Goal: Information Seeking & Learning: Learn about a topic

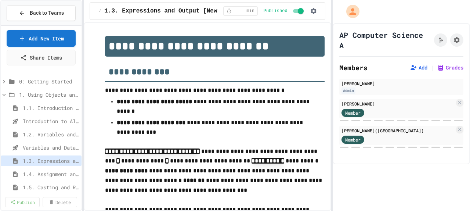
select select "***"
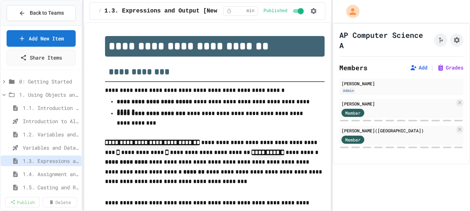
scroll to position [1393, 0]
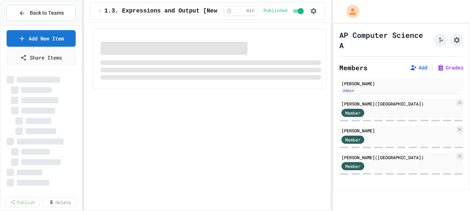
select select "***"
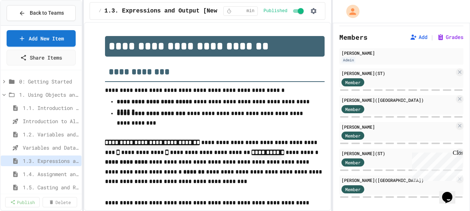
scroll to position [33, 0]
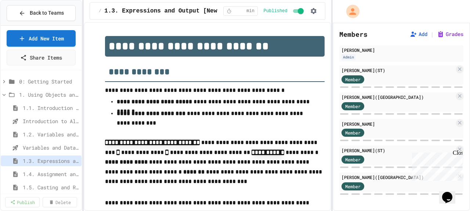
click at [457, 150] on div "Close" at bounding box center [457, 153] width 9 height 9
click at [45, 162] on span "1.3. Expressions and Output [New]" at bounding box center [47, 161] width 48 height 8
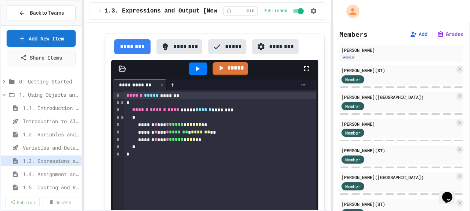
scroll to position [203, 0]
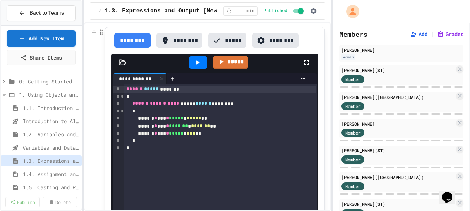
click at [171, 151] on div "*" at bounding box center [220, 147] width 192 height 7
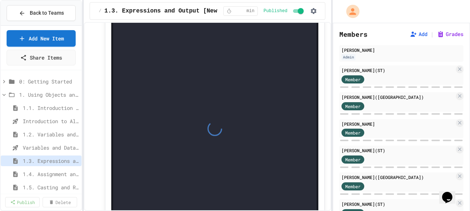
scroll to position [3328, 0]
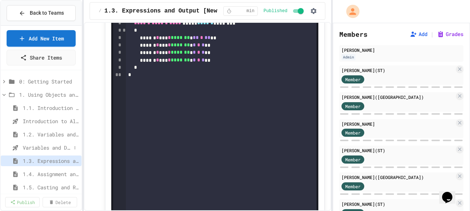
click at [41, 145] on span "Variables and Data Types - Quiz" at bounding box center [47, 148] width 48 height 8
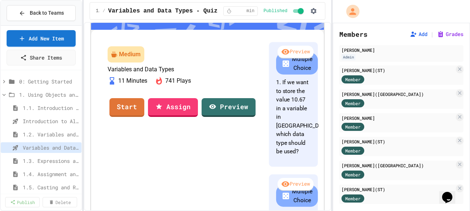
scroll to position [49, 0]
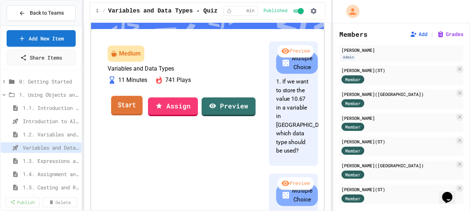
click at [143, 115] on link "Start" at bounding box center [127, 105] width 32 height 20
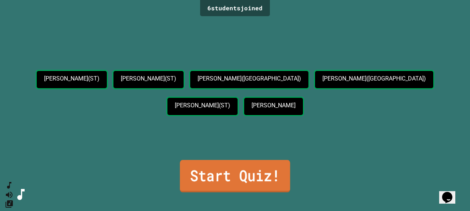
click at [236, 192] on div "Start Quiz!" at bounding box center [234, 177] width 119 height 31
click at [243, 176] on link "Start Quiz!" at bounding box center [234, 176] width 113 height 32
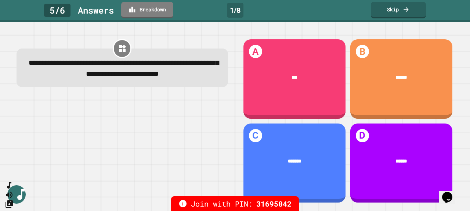
click at [195, 123] on div at bounding box center [122, 150] width 211 height 107
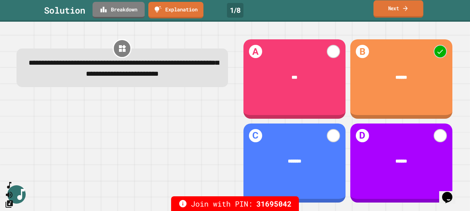
click at [392, 12] on link "Next" at bounding box center [398, 8] width 50 height 17
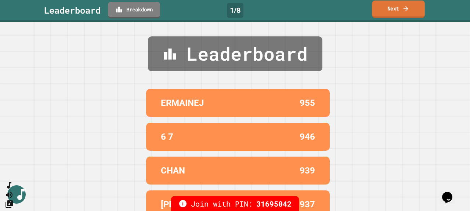
click at [406, 8] on icon at bounding box center [405, 9] width 7 height 8
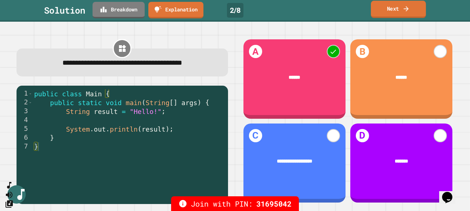
click at [398, 5] on link "Next" at bounding box center [398, 9] width 55 height 17
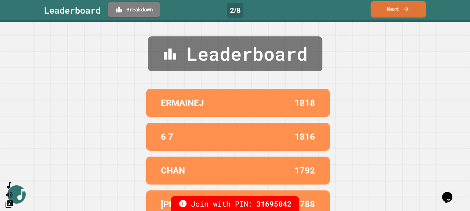
click at [401, 1] on link "Next" at bounding box center [398, 9] width 55 height 17
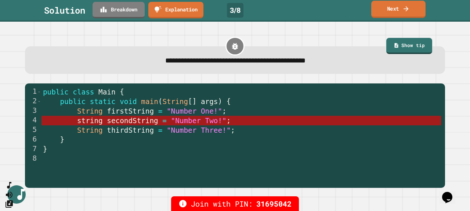
click at [398, 2] on link "Next" at bounding box center [398, 9] width 54 height 17
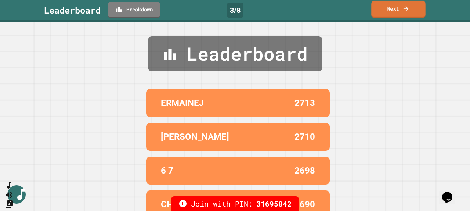
click at [395, 10] on link "Next" at bounding box center [398, 9] width 54 height 17
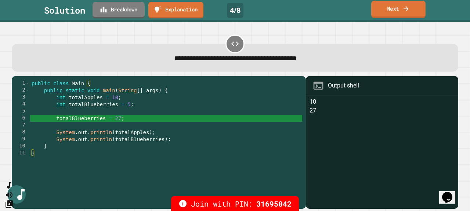
click at [394, 13] on link "Next" at bounding box center [398, 9] width 54 height 17
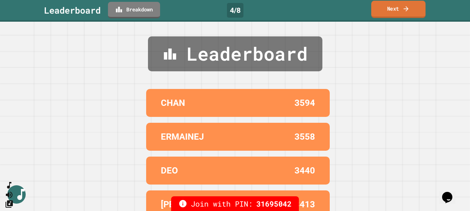
click at [388, 11] on link "Next" at bounding box center [398, 9] width 54 height 17
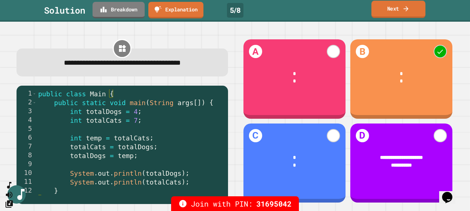
click at [415, 7] on link "Next" at bounding box center [398, 9] width 54 height 17
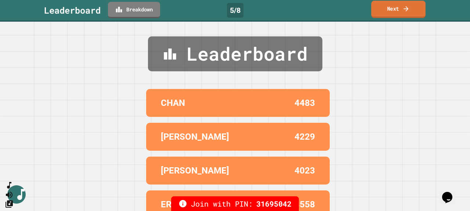
click at [403, 7] on icon at bounding box center [405, 9] width 7 height 8
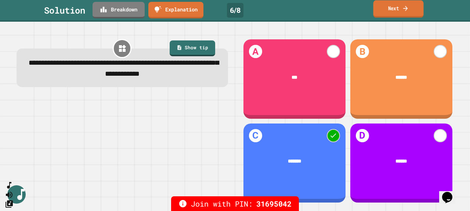
click at [399, 8] on link "Next" at bounding box center [398, 8] width 50 height 17
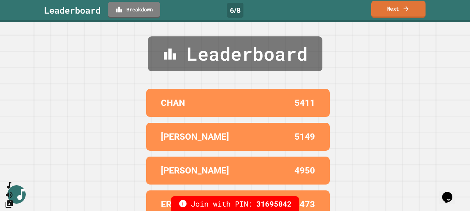
click at [399, 8] on link "Next" at bounding box center [398, 9] width 54 height 17
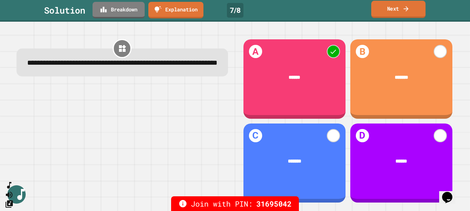
click at [402, 3] on link "Next" at bounding box center [398, 9] width 54 height 17
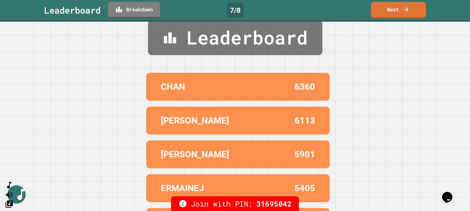
scroll to position [14, 0]
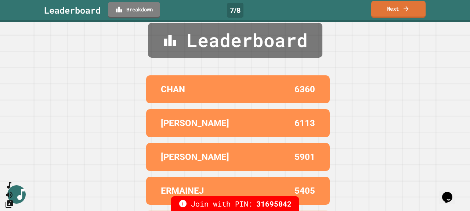
click at [398, 7] on link "Next" at bounding box center [398, 9] width 55 height 17
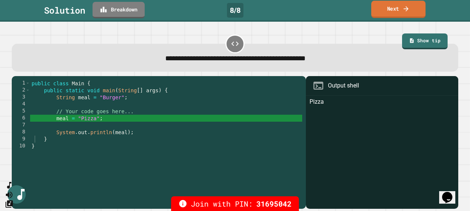
click at [398, 7] on link "Next" at bounding box center [398, 9] width 54 height 17
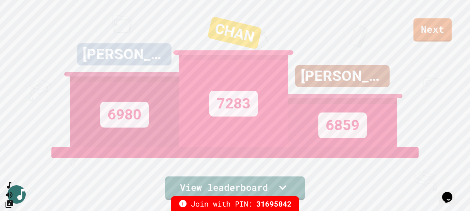
click at [265, 72] on div "7283" at bounding box center [233, 101] width 109 height 92
click at [304, 29] on div "JAYSON M GLASS 6859" at bounding box center [342, 73] width 109 height 147
click at [412, 33] on div "Next" at bounding box center [235, 20] width 470 height 41
click at [422, 36] on link "Next" at bounding box center [432, 29] width 35 height 24
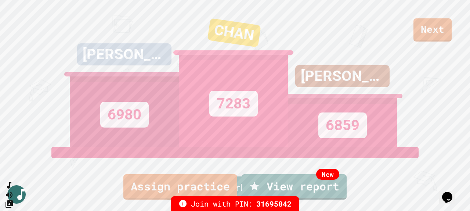
scroll to position [41, 0]
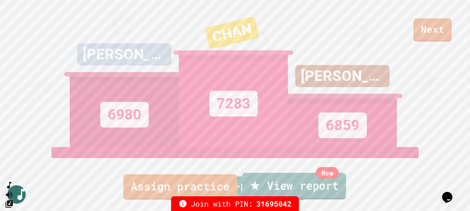
click at [308, 184] on link "New View report" at bounding box center [294, 186] width 104 height 26
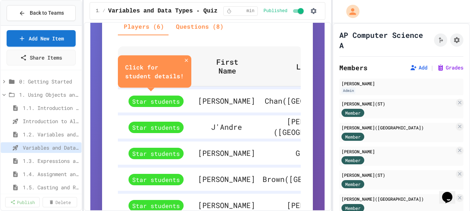
scroll to position [326, 0]
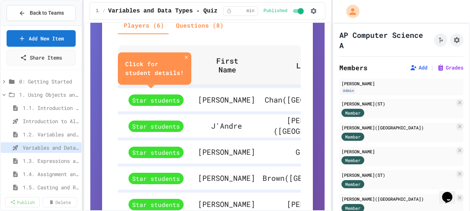
click at [186, 25] on button "Questions (8)" at bounding box center [199, 26] width 59 height 18
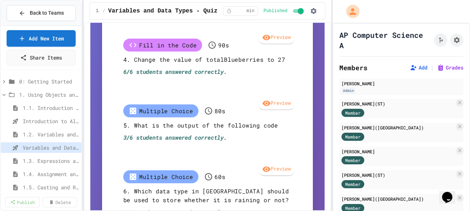
scroll to position [578, 0]
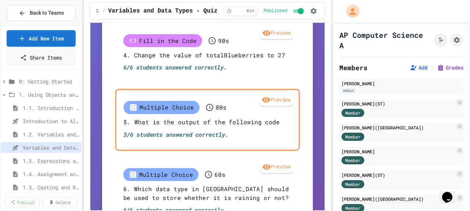
click at [158, 119] on p "5. What is the output of the following code" at bounding box center [207, 121] width 168 height 9
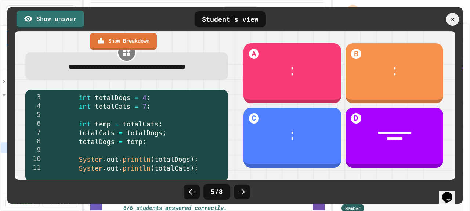
scroll to position [17, 0]
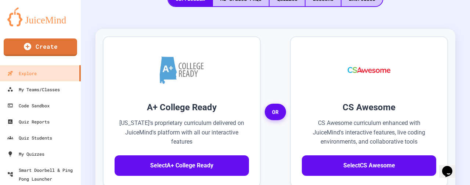
scroll to position [210, 0]
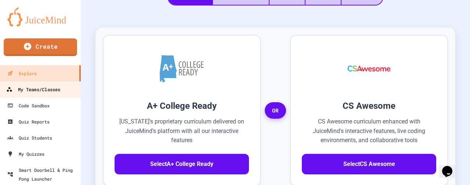
click at [36, 93] on div "My Teams/Classes" at bounding box center [33, 89] width 54 height 9
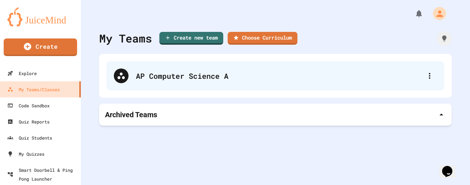
click at [188, 77] on div "AP Computer Science A" at bounding box center [279, 75] width 286 height 11
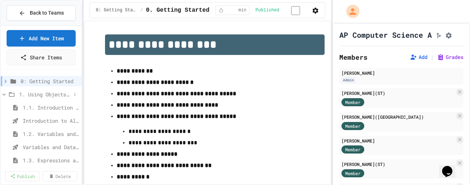
click at [27, 95] on span "1. Using Objects and Methods" at bounding box center [45, 95] width 52 height 8
click at [5, 94] on icon at bounding box center [4, 94] width 7 height 7
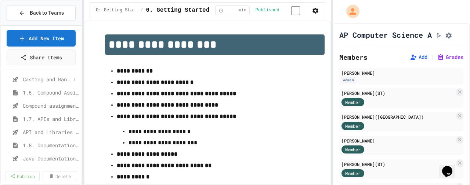
scroll to position [127, 0]
